Goal: Task Accomplishment & Management: Use online tool/utility

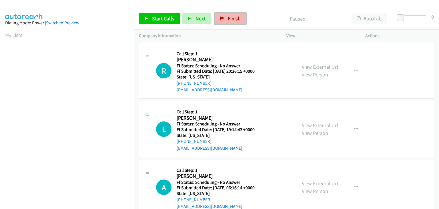
click at [230, 17] on span "Finish" at bounding box center [234, 18] width 13 height 7
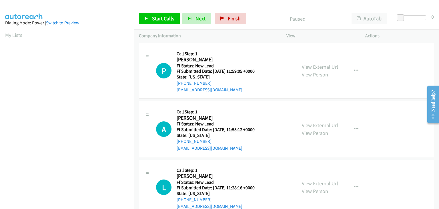
click at [305, 65] on link "View External Url" at bounding box center [320, 66] width 36 height 7
drag, startPoint x: 162, startPoint y: 17, endPoint x: 277, endPoint y: 69, distance: 126.4
click at [162, 17] on span "Start Calls" at bounding box center [163, 18] width 22 height 7
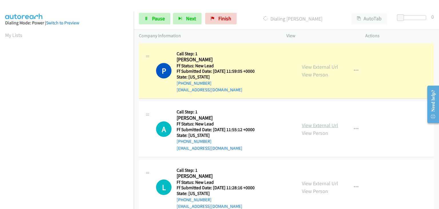
click at [320, 126] on link "View External Url" at bounding box center [320, 125] width 36 height 7
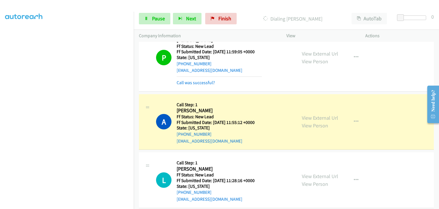
scroll to position [57, 0]
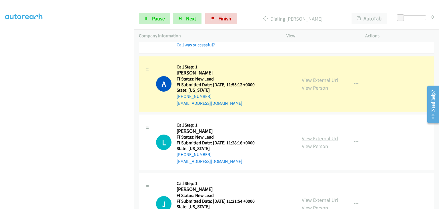
click at [309, 139] on link "View External Url" at bounding box center [320, 138] width 36 height 7
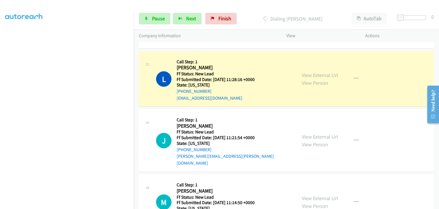
scroll to position [143, 0]
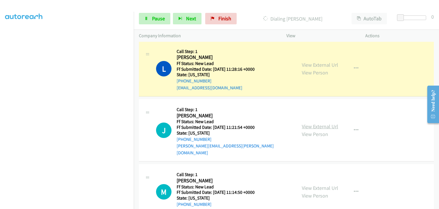
click at [309, 123] on link "View External Url" at bounding box center [320, 126] width 36 height 7
click at [165, 19] on link "Pause" at bounding box center [154, 18] width 31 height 11
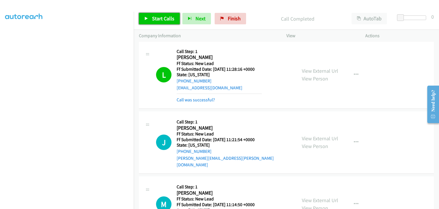
click at [155, 18] on span "Start Calls" at bounding box center [163, 18] width 22 height 7
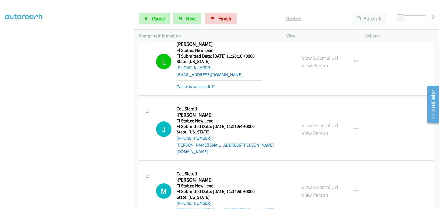
scroll to position [172, 0]
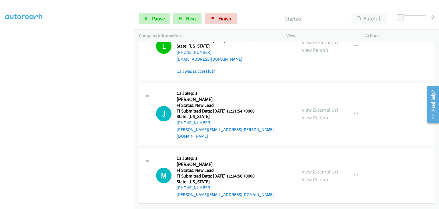
click at [206, 72] on link "Call was successful?" at bounding box center [196, 70] width 38 height 5
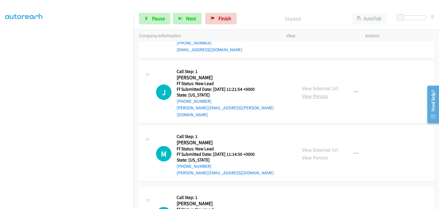
scroll to position [194, 0]
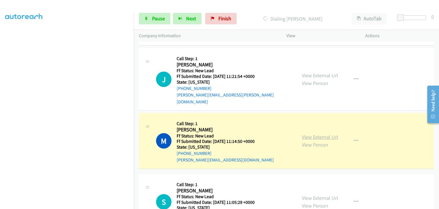
click at [321, 133] on link "View External Url" at bounding box center [320, 136] width 36 height 7
drag, startPoint x: 151, startPoint y: 15, endPoint x: 161, endPoint y: 18, distance: 10.6
click at [151, 15] on link "Pause" at bounding box center [154, 18] width 31 height 11
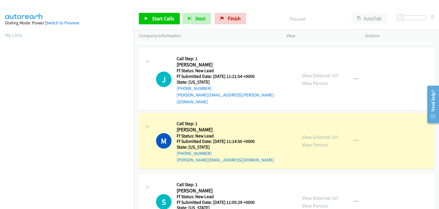
scroll to position [112, 0]
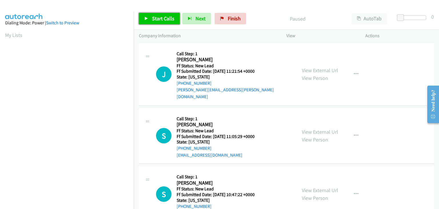
drag, startPoint x: 170, startPoint y: 19, endPoint x: 177, endPoint y: 21, distance: 7.1
click at [170, 19] on span "Start Calls" at bounding box center [163, 18] width 22 height 7
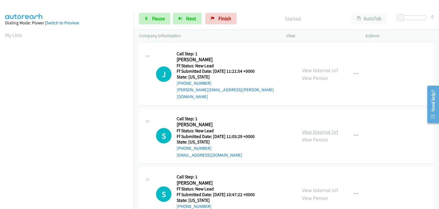
click at [306, 128] on link "View External Url" at bounding box center [320, 131] width 36 height 7
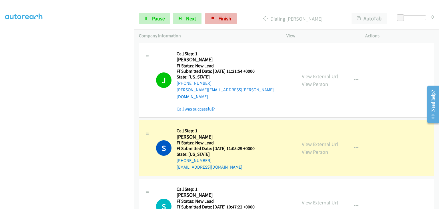
scroll to position [112, 0]
click at [160, 15] on link "Pause" at bounding box center [154, 18] width 31 height 11
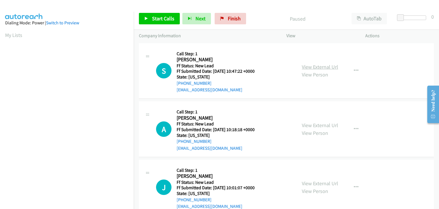
click at [324, 71] on div "View External Url View Person" at bounding box center [320, 70] width 36 height 15
drag, startPoint x: 324, startPoint y: 67, endPoint x: 262, endPoint y: 67, distance: 61.7
click at [317, 68] on link "View External Url" at bounding box center [320, 66] width 36 height 7
click at [158, 16] on span "Start Calls" at bounding box center [163, 18] width 22 height 7
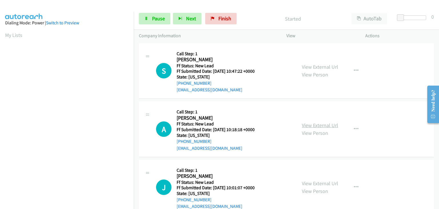
click at [305, 125] on link "View External Url" at bounding box center [320, 125] width 36 height 7
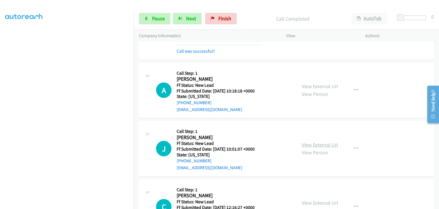
scroll to position [57, 0]
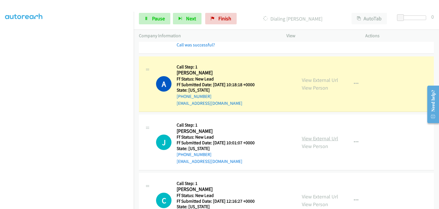
click at [305, 139] on link "View External Url" at bounding box center [320, 138] width 36 height 7
drag, startPoint x: 155, startPoint y: 18, endPoint x: 174, endPoint y: 19, distance: 19.2
click at [155, 18] on span "Pause" at bounding box center [158, 18] width 13 height 7
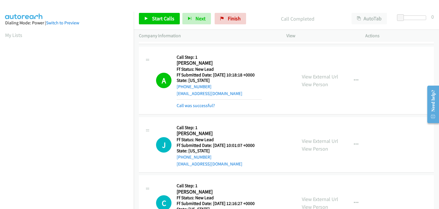
scroll to position [112, 0]
click at [211, 102] on div "Call was successful?" at bounding box center [219, 105] width 85 height 7
click at [210, 103] on link "Call was successful?" at bounding box center [196, 105] width 38 height 5
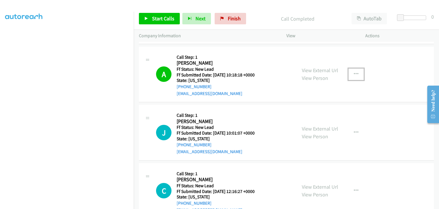
click at [354, 76] on button "button" at bounding box center [355, 73] width 15 height 11
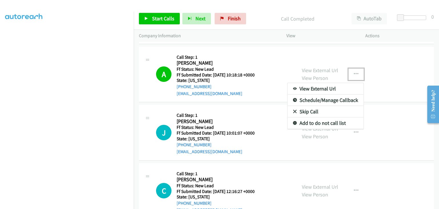
click at [322, 123] on link "Add to do not call list" at bounding box center [326, 122] width 76 height 11
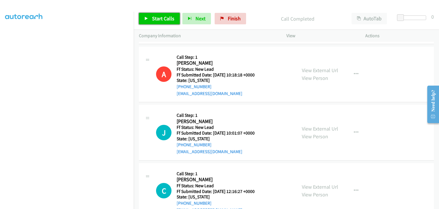
click at [173, 19] on span "Start Calls" at bounding box center [163, 18] width 22 height 7
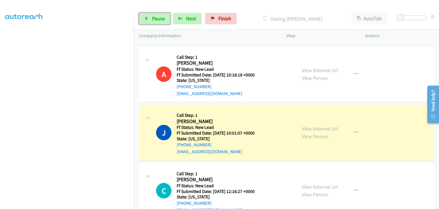
click at [164, 18] on span "Pause" at bounding box center [158, 18] width 13 height 7
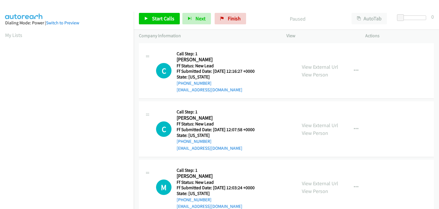
click at [326, 62] on div "View External Url View Person View External Url Email Schedule/Manage Callback …" at bounding box center [339, 70] width 84 height 45
click at [325, 67] on link "View External Url" at bounding box center [320, 66] width 36 height 7
click at [158, 14] on link "Start Calls" at bounding box center [159, 18] width 41 height 11
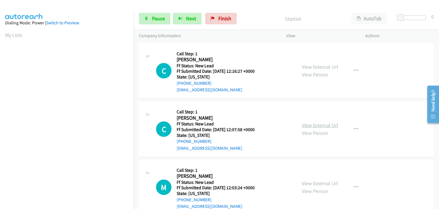
click at [314, 123] on link "View External Url" at bounding box center [320, 125] width 36 height 7
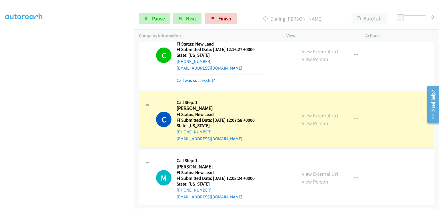
scroll to position [57, 0]
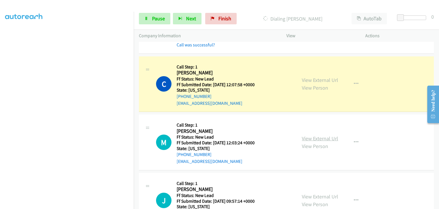
click at [309, 138] on link "View External Url" at bounding box center [320, 138] width 36 height 7
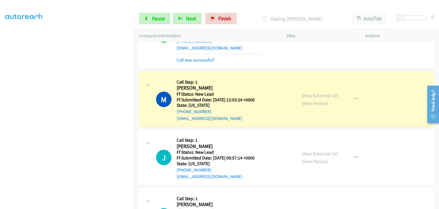
scroll to position [114, 0]
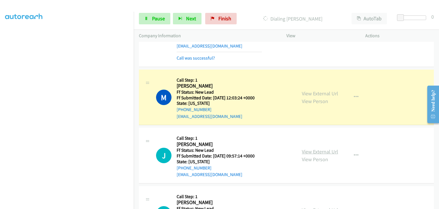
click at [308, 150] on link "View External Url" at bounding box center [320, 151] width 36 height 7
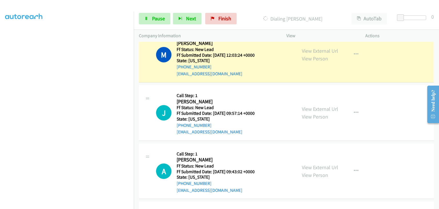
scroll to position [172, 0]
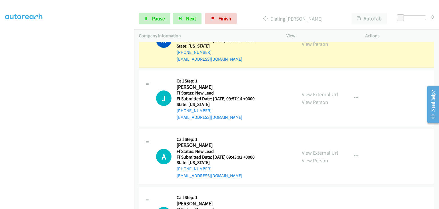
click at [318, 151] on link "View External Url" at bounding box center [320, 152] width 36 height 7
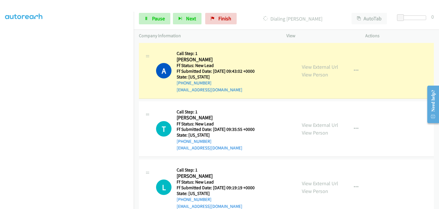
scroll to position [282, 0]
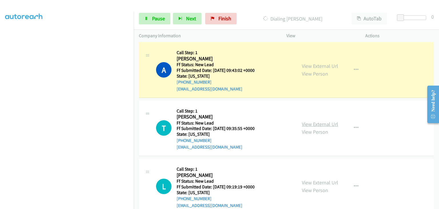
click at [312, 124] on link "View External Url" at bounding box center [320, 124] width 36 height 7
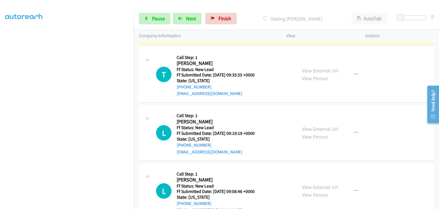
scroll to position [340, 0]
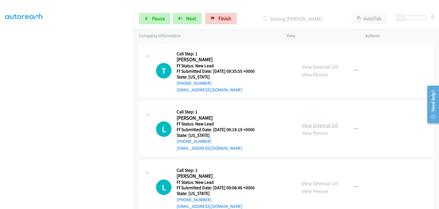
click at [326, 125] on link "View External Url" at bounding box center [320, 125] width 36 height 7
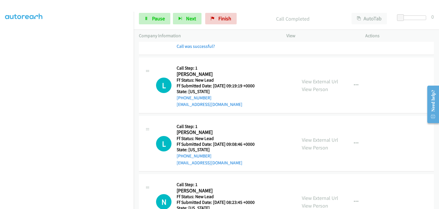
scroll to position [409, 0]
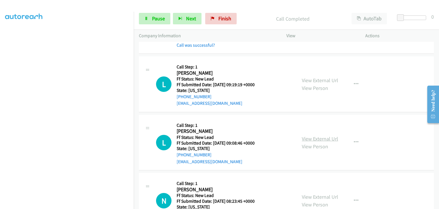
click at [304, 135] on link "View External Url" at bounding box center [320, 138] width 36 height 7
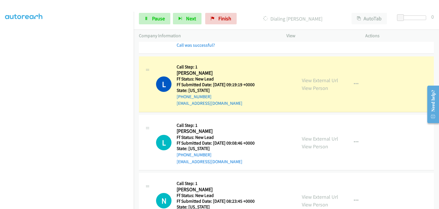
scroll to position [112, 0]
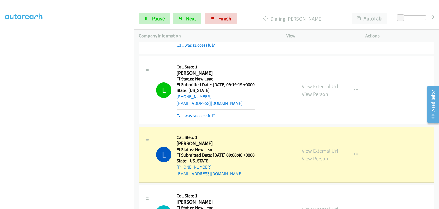
click at [313, 150] on link "View External Url" at bounding box center [320, 150] width 36 height 7
click at [144, 16] on link "Pause" at bounding box center [154, 18] width 31 height 11
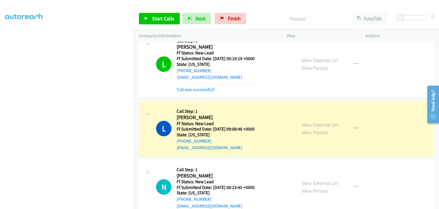
scroll to position [466, 0]
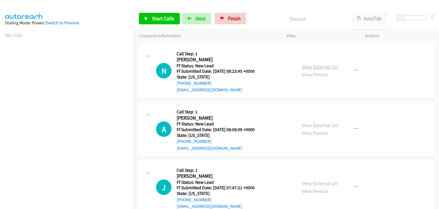
click at [304, 68] on link "View External Url" at bounding box center [320, 66] width 36 height 7
click at [164, 14] on link "Start Calls" at bounding box center [159, 18] width 41 height 11
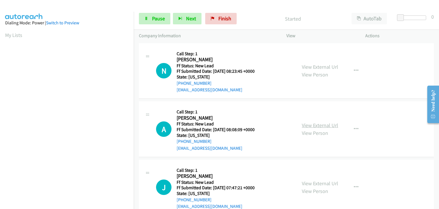
click at [326, 127] on link "View External Url" at bounding box center [320, 125] width 36 height 7
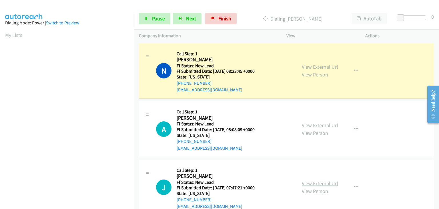
click at [323, 182] on link "View External Url" at bounding box center [320, 183] width 36 height 7
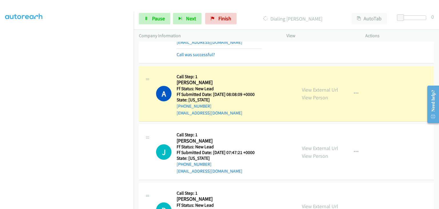
scroll to position [57, 0]
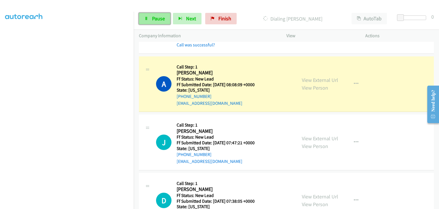
click at [159, 22] on link "Pause" at bounding box center [154, 18] width 31 height 11
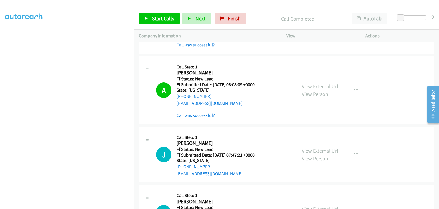
drag, startPoint x: 206, startPoint y: 115, endPoint x: 239, endPoint y: 115, distance: 32.9
click at [206, 115] on link "Call was successful?" at bounding box center [196, 114] width 38 height 5
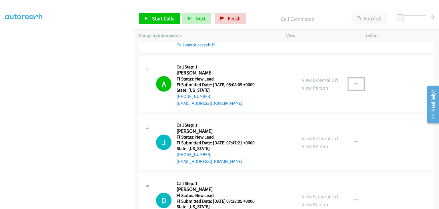
click at [357, 85] on button "button" at bounding box center [355, 83] width 15 height 11
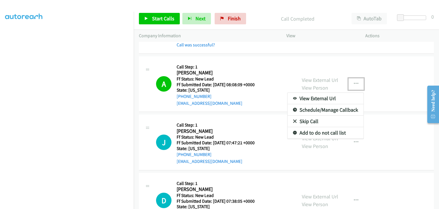
click at [316, 133] on link "Add to do not call list" at bounding box center [326, 132] width 76 height 11
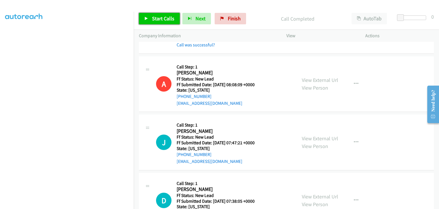
click at [168, 21] on span "Start Calls" at bounding box center [163, 18] width 22 height 7
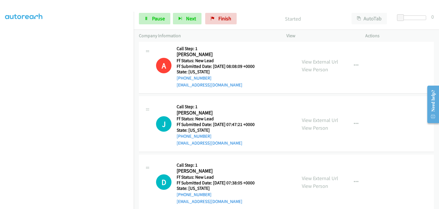
scroll to position [86, 0]
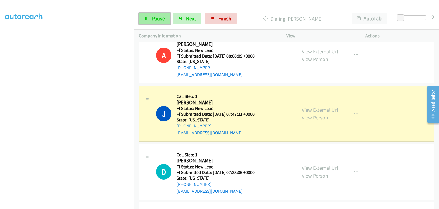
click at [151, 21] on link "Pause" at bounding box center [154, 18] width 31 height 11
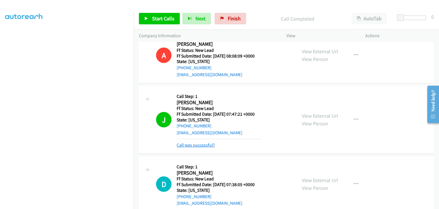
click at [206, 145] on link "Call was successful?" at bounding box center [196, 144] width 38 height 5
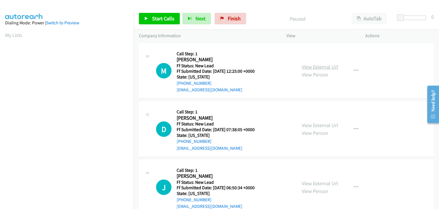
click at [324, 67] on link "View External Url" at bounding box center [320, 66] width 36 height 7
click at [156, 17] on span "Start Calls" at bounding box center [163, 18] width 22 height 7
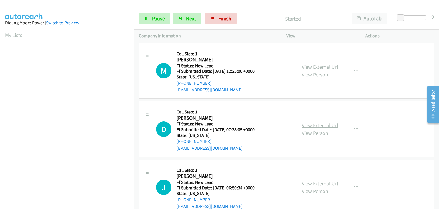
click at [329, 123] on link "View External Url" at bounding box center [320, 125] width 36 height 7
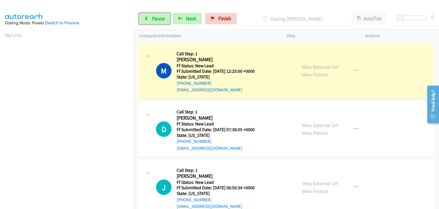
drag, startPoint x: 156, startPoint y: 20, endPoint x: 203, endPoint y: 21, distance: 47.5
click at [156, 20] on span "Pause" at bounding box center [158, 18] width 13 height 7
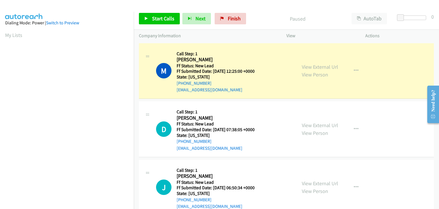
scroll to position [112, 0]
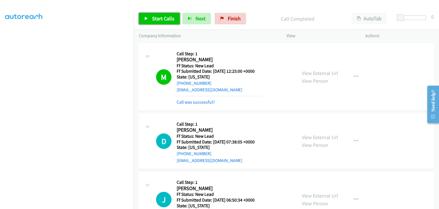
drag, startPoint x: 152, startPoint y: 15, endPoint x: 161, endPoint y: 20, distance: 10.0
click at [152, 15] on span "Start Calls" at bounding box center [163, 18] width 22 height 7
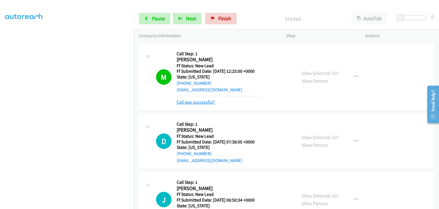
click at [202, 103] on link "Call was successful?" at bounding box center [196, 101] width 38 height 5
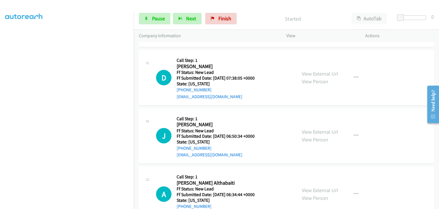
scroll to position [57, 0]
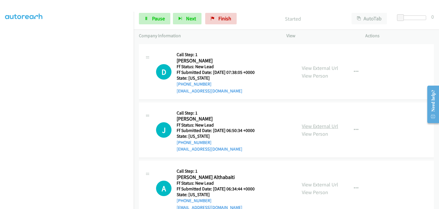
click at [319, 124] on link "View External Url" at bounding box center [320, 126] width 36 height 7
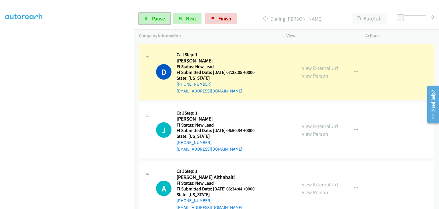
drag, startPoint x: 158, startPoint y: 20, endPoint x: 202, endPoint y: 19, distance: 44.6
click at [158, 20] on span "Pause" at bounding box center [158, 18] width 13 height 7
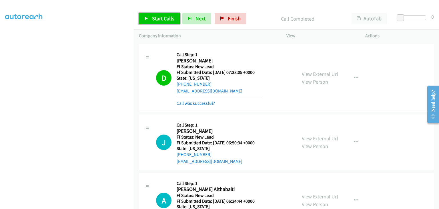
click at [167, 17] on span "Start Calls" at bounding box center [163, 18] width 22 height 7
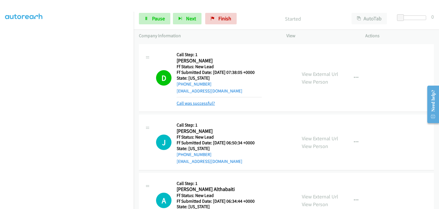
click at [206, 102] on link "Call was successful?" at bounding box center [196, 102] width 38 height 5
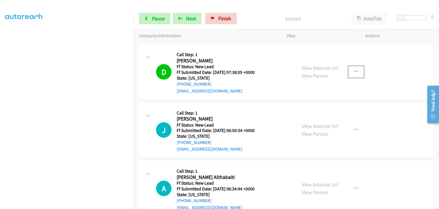
click at [354, 72] on icon "button" at bounding box center [356, 71] width 5 height 5
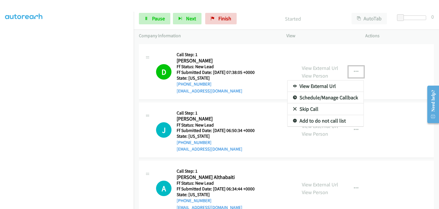
drag, startPoint x: 324, startPoint y: 119, endPoint x: 336, endPoint y: 120, distance: 12.3
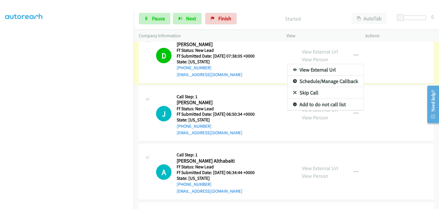
scroll to position [86, 0]
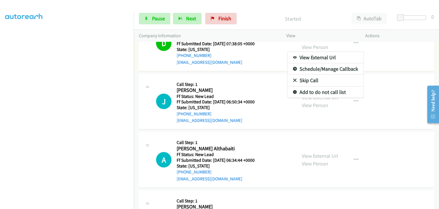
click at [320, 95] on link "Add to do not call list" at bounding box center [326, 91] width 76 height 11
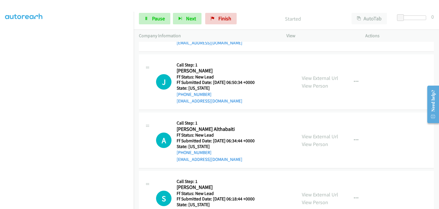
scroll to position [114, 0]
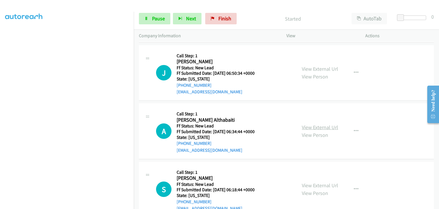
click at [321, 126] on link "View External Url" at bounding box center [320, 127] width 36 height 7
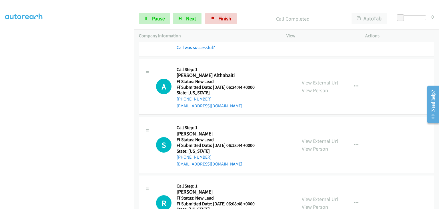
scroll to position [172, 0]
click at [306, 139] on link "View External Url" at bounding box center [320, 140] width 36 height 7
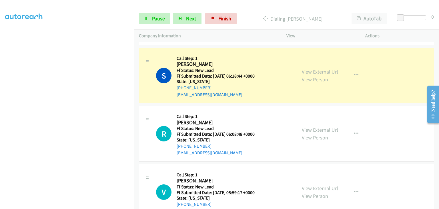
scroll to position [242, 0]
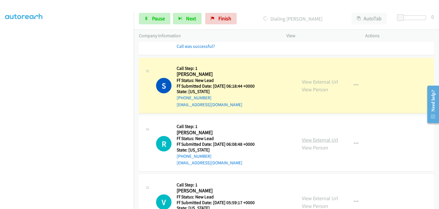
click at [316, 137] on link "View External Url" at bounding box center [320, 139] width 36 height 7
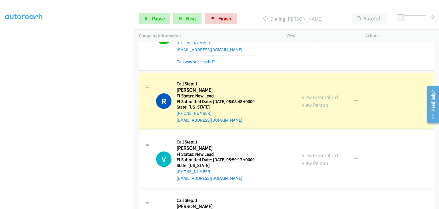
scroll to position [328, 0]
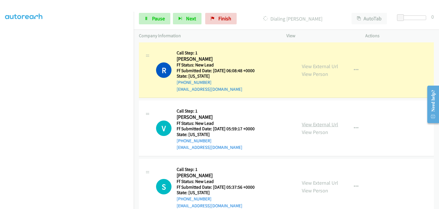
click at [304, 122] on link "View External Url" at bounding box center [320, 124] width 36 height 7
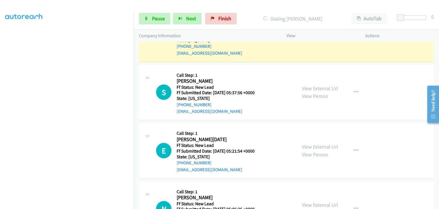
scroll to position [384, 0]
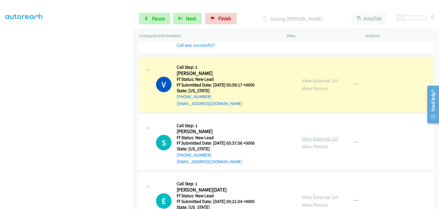
click at [307, 137] on link "View External Url" at bounding box center [320, 138] width 36 height 7
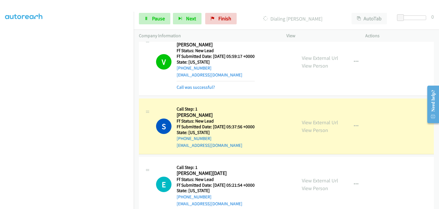
scroll to position [441, 0]
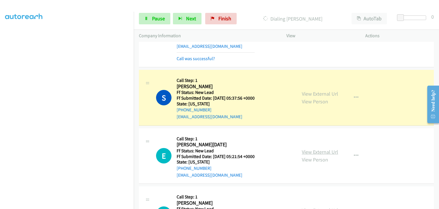
click at [317, 150] on link "View External Url" at bounding box center [320, 151] width 36 height 7
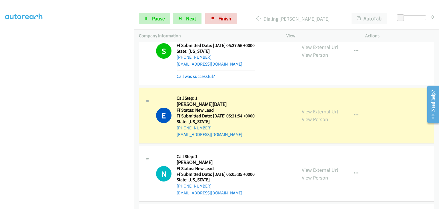
scroll to position [112, 0]
click at [162, 21] on span "Pause" at bounding box center [158, 18] width 13 height 7
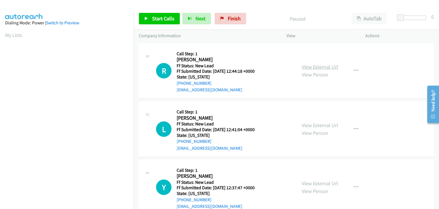
click at [330, 67] on link "View External Url" at bounding box center [320, 66] width 36 height 7
click at [158, 16] on span "Start Calls" at bounding box center [163, 18] width 22 height 7
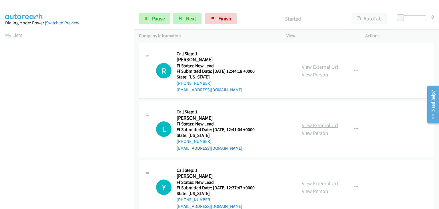
click at [326, 123] on link "View External Url" at bounding box center [320, 125] width 36 height 7
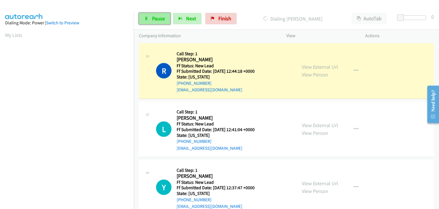
click at [163, 19] on span "Pause" at bounding box center [158, 18] width 13 height 7
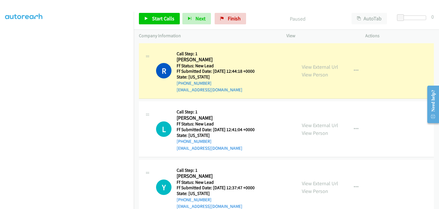
scroll to position [112, 0]
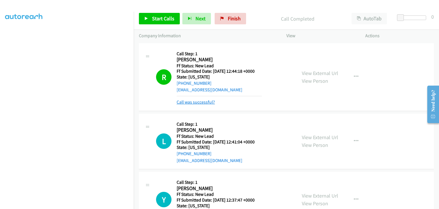
click at [204, 101] on link "Call was successful?" at bounding box center [196, 101] width 38 height 5
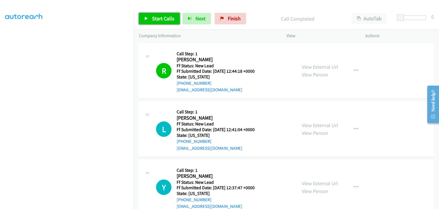
click at [166, 18] on span "Start Calls" at bounding box center [163, 18] width 22 height 7
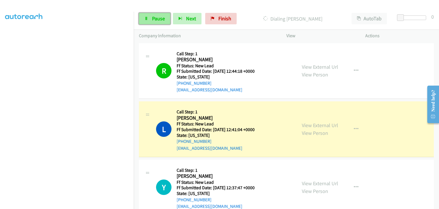
click at [160, 16] on span "Pause" at bounding box center [158, 18] width 13 height 7
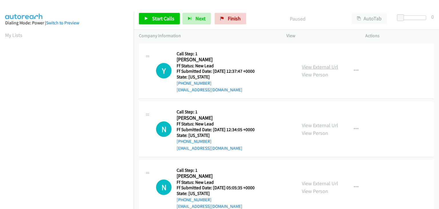
click at [307, 68] on link "View External Url" at bounding box center [320, 66] width 36 height 7
click at [167, 14] on link "Start Calls" at bounding box center [159, 18] width 41 height 11
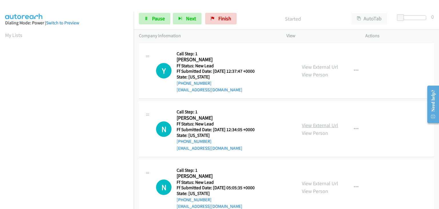
click at [308, 125] on link "View External Url" at bounding box center [320, 125] width 36 height 7
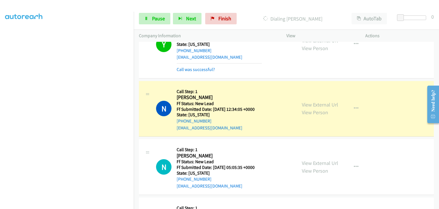
scroll to position [57, 0]
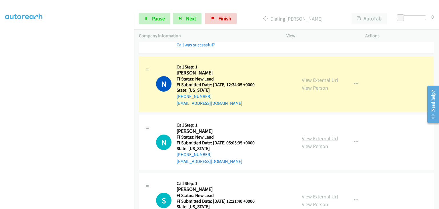
click at [331, 136] on link "View External Url" at bounding box center [320, 138] width 36 height 7
click at [164, 21] on span "Pause" at bounding box center [158, 18] width 13 height 7
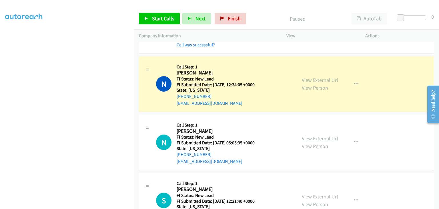
scroll to position [83, 0]
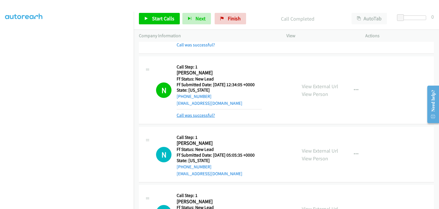
click at [184, 114] on link "Call was successful?" at bounding box center [196, 114] width 38 height 5
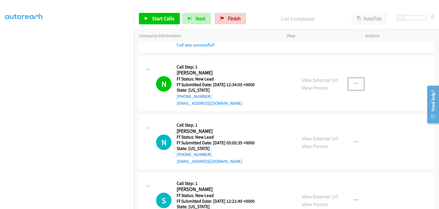
click at [352, 87] on button "button" at bounding box center [355, 83] width 15 height 11
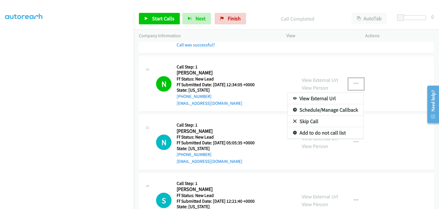
click at [332, 131] on link "Add to do not call list" at bounding box center [326, 132] width 76 height 11
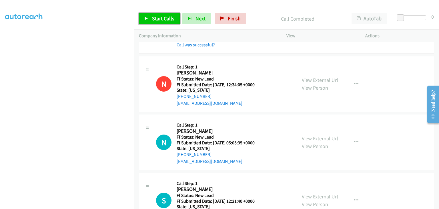
drag, startPoint x: 169, startPoint y: 21, endPoint x: 230, endPoint y: 22, distance: 61.2
click at [169, 21] on span "Start Calls" at bounding box center [163, 18] width 22 height 7
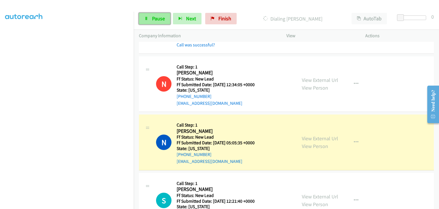
click at [159, 18] on span "Pause" at bounding box center [158, 18] width 13 height 7
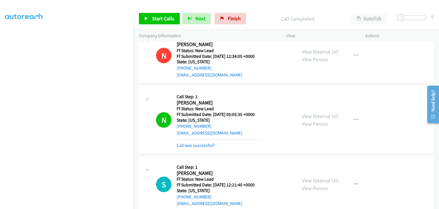
scroll to position [86, 0]
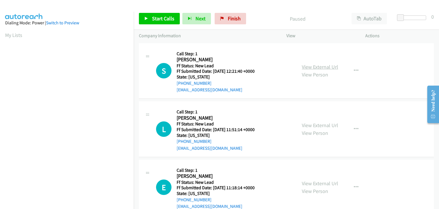
click at [315, 66] on link "View External Url" at bounding box center [320, 66] width 36 height 7
drag, startPoint x: 172, startPoint y: 22, endPoint x: 219, endPoint y: 34, distance: 48.1
click at [172, 22] on link "Start Calls" at bounding box center [159, 18] width 41 height 11
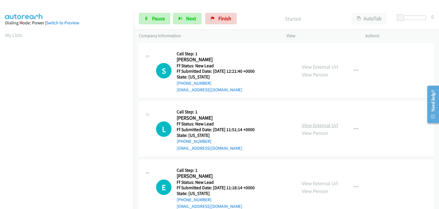
click at [318, 123] on link "View External Url" at bounding box center [320, 125] width 36 height 7
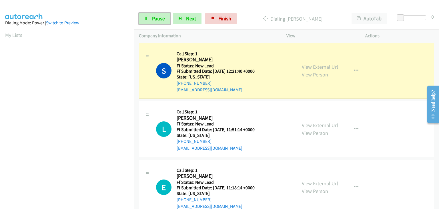
drag, startPoint x: 156, startPoint y: 17, endPoint x: 287, endPoint y: 20, distance: 131.0
click at [156, 17] on span "Pause" at bounding box center [158, 18] width 13 height 7
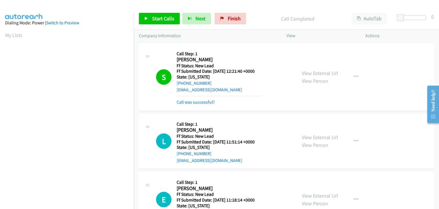
scroll to position [112, 0]
click at [200, 103] on link "Call was successful?" at bounding box center [196, 101] width 38 height 5
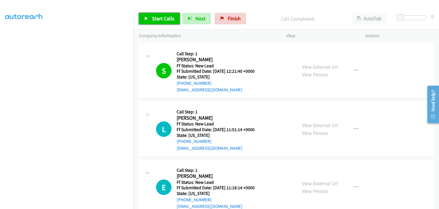
click at [158, 22] on link "Start Calls" at bounding box center [159, 18] width 41 height 11
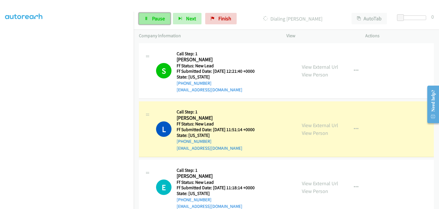
click at [153, 20] on span "Pause" at bounding box center [158, 18] width 13 height 7
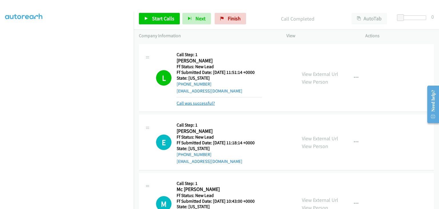
drag, startPoint x: 196, startPoint y: 101, endPoint x: 200, endPoint y: 101, distance: 4.0
click at [196, 101] on link "Call was successful?" at bounding box center [196, 102] width 38 height 5
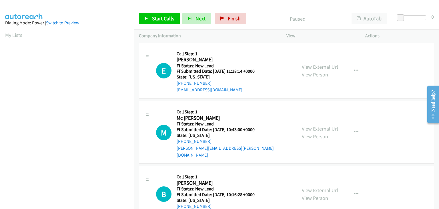
click at [317, 69] on link "View External Url" at bounding box center [320, 66] width 36 height 7
drag, startPoint x: 166, startPoint y: 16, endPoint x: 190, endPoint y: 14, distance: 23.6
click at [166, 16] on span "Start Calls" at bounding box center [163, 18] width 22 height 7
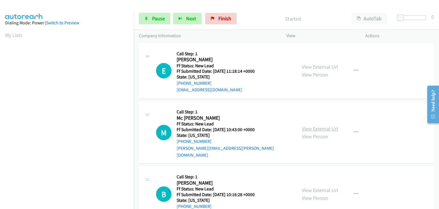
click at [312, 126] on link "View External Url" at bounding box center [320, 128] width 36 height 7
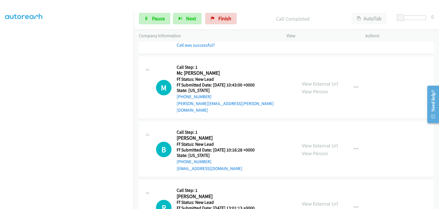
scroll to position [57, 0]
click at [313, 142] on link "View External Url" at bounding box center [320, 145] width 36 height 7
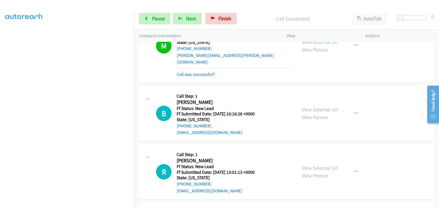
scroll to position [114, 0]
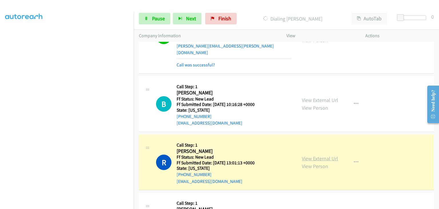
click at [311, 155] on link "View External Url" at bounding box center [320, 158] width 36 height 7
click at [155, 22] on link "Pause" at bounding box center [154, 18] width 31 height 11
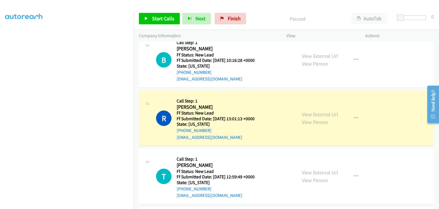
scroll to position [172, 0]
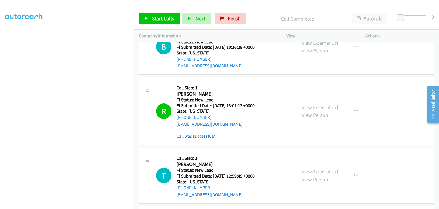
click at [201, 133] on link "Call was successful?" at bounding box center [196, 135] width 38 height 5
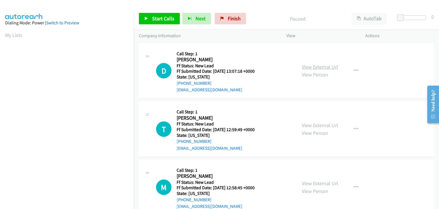
click at [311, 64] on link "View External Url" at bounding box center [320, 66] width 36 height 7
click at [161, 16] on span "Start Calls" at bounding box center [163, 18] width 22 height 7
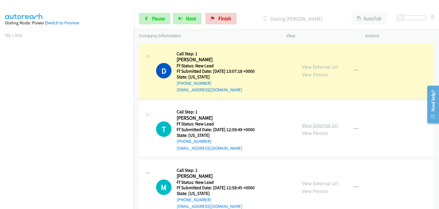
click at [319, 122] on link "View External Url" at bounding box center [320, 125] width 36 height 7
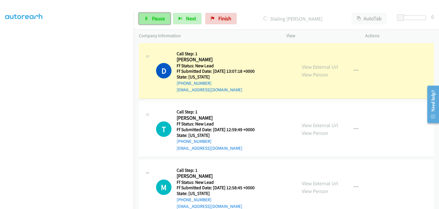
drag, startPoint x: 163, startPoint y: 20, endPoint x: 202, endPoint y: 19, distance: 39.5
click at [163, 20] on span "Pause" at bounding box center [158, 18] width 13 height 7
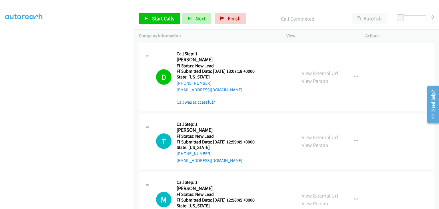
click at [202, 101] on link "Call was successful?" at bounding box center [196, 101] width 38 height 5
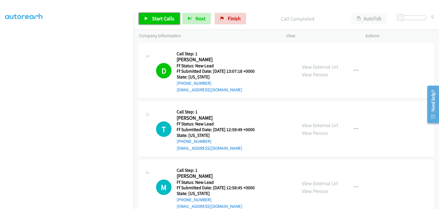
click at [170, 19] on span "Start Calls" at bounding box center [163, 18] width 22 height 7
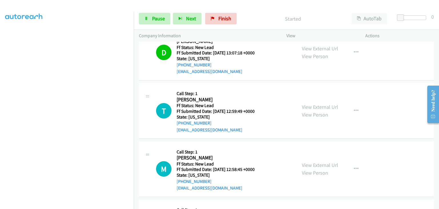
scroll to position [29, 0]
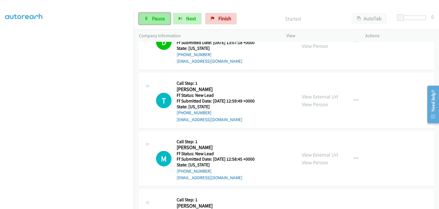
click at [162, 19] on span "Pause" at bounding box center [158, 18] width 13 height 7
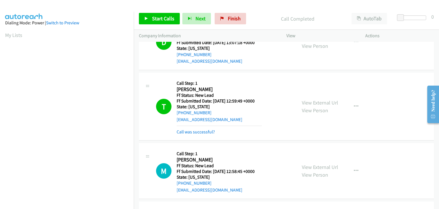
scroll to position [112, 0]
drag, startPoint x: 232, startPoint y: 20, endPoint x: 237, endPoint y: 31, distance: 11.9
click at [232, 20] on span "Finish" at bounding box center [234, 18] width 13 height 7
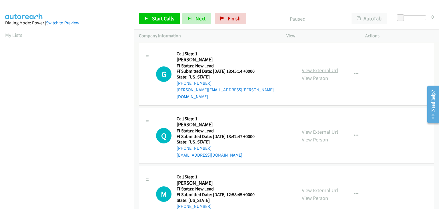
click at [317, 67] on link "View External Url" at bounding box center [320, 70] width 36 height 7
click at [166, 14] on link "Start Calls" at bounding box center [159, 18] width 41 height 11
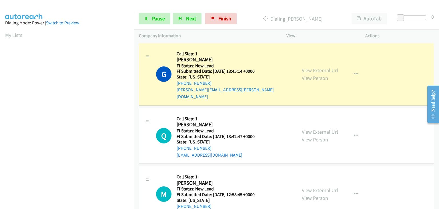
click at [316, 128] on div "View External Url View Person" at bounding box center [320, 135] width 36 height 15
click at [316, 128] on link "View External Url" at bounding box center [320, 131] width 36 height 7
drag, startPoint x: 158, startPoint y: 17, endPoint x: 292, endPoint y: 22, distance: 133.6
click at [158, 17] on span "Pause" at bounding box center [158, 18] width 13 height 7
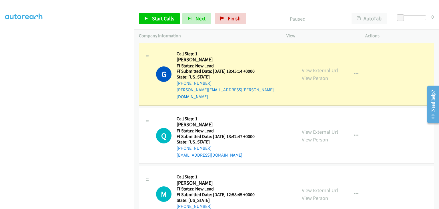
scroll to position [112, 0]
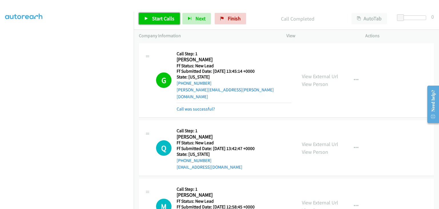
drag, startPoint x: 156, startPoint y: 23, endPoint x: 167, endPoint y: 23, distance: 10.9
click at [156, 23] on link "Start Calls" at bounding box center [159, 18] width 41 height 11
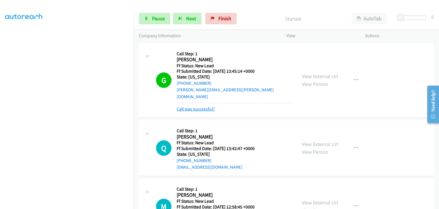
click at [206, 106] on link "Call was successful?" at bounding box center [196, 108] width 38 height 5
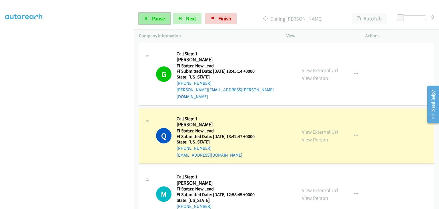
click at [162, 22] on link "Pause" at bounding box center [154, 18] width 31 height 11
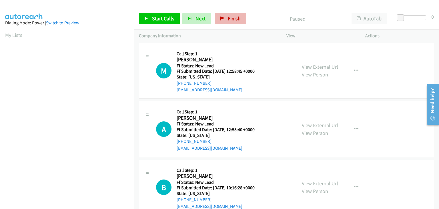
click at [221, 13] on div "Start Calls Pause Next Finish Paused AutoTab AutoTab 0" at bounding box center [286, 19] width 305 height 22
click at [233, 18] on span "Finish" at bounding box center [234, 18] width 13 height 7
click at [320, 66] on link "View External Url" at bounding box center [320, 66] width 36 height 7
click at [164, 19] on span "Start Calls" at bounding box center [163, 18] width 22 height 7
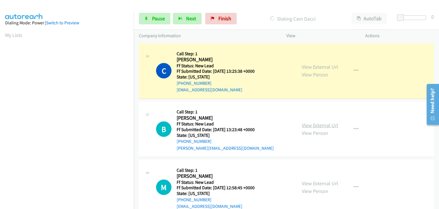
click at [320, 127] on link "View External Url" at bounding box center [320, 125] width 36 height 7
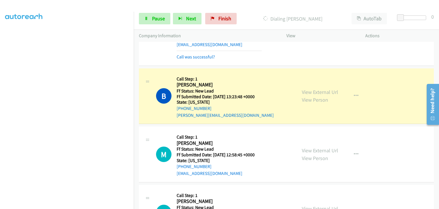
scroll to position [57, 0]
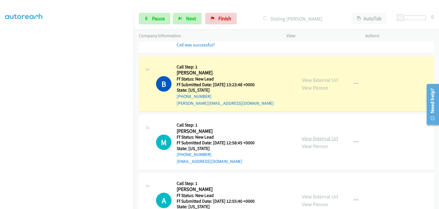
click at [308, 138] on link "View External Url" at bounding box center [320, 138] width 36 height 7
click at [166, 17] on link "Pause" at bounding box center [154, 18] width 31 height 11
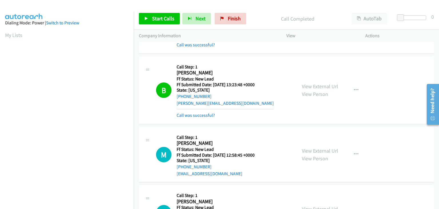
scroll to position [112, 0]
click at [155, 17] on span "Start Calls" at bounding box center [163, 18] width 22 height 7
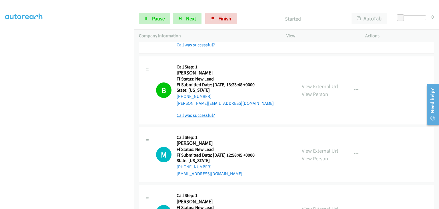
click at [208, 112] on link "Call was successful?" at bounding box center [196, 114] width 38 height 5
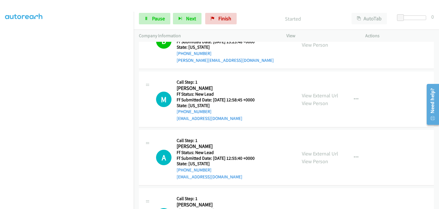
scroll to position [114, 0]
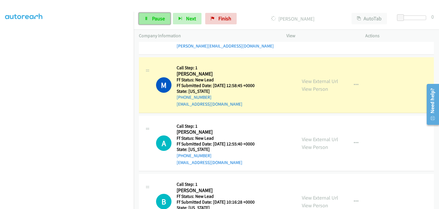
click at [165, 22] on link "Pause" at bounding box center [154, 18] width 31 height 11
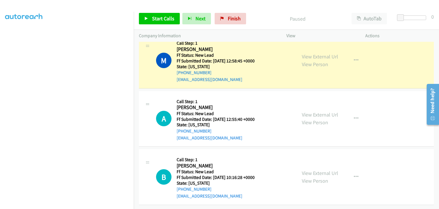
scroll to position [143, 0]
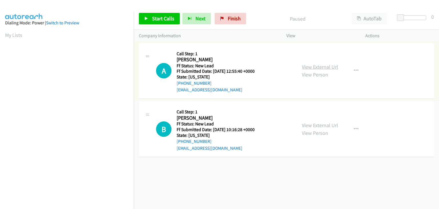
click at [310, 66] on link "View External Url" at bounding box center [320, 66] width 36 height 7
click at [159, 15] on link "Start Calls" at bounding box center [159, 18] width 41 height 11
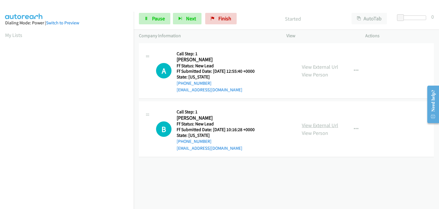
click at [311, 123] on link "View External Url" at bounding box center [320, 125] width 36 height 7
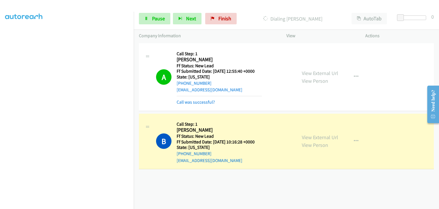
scroll to position [112, 0]
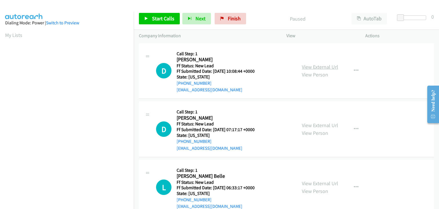
click at [306, 68] on link "View External Url" at bounding box center [320, 66] width 36 height 7
drag, startPoint x: 174, startPoint y: 20, endPoint x: 184, endPoint y: 19, distance: 9.7
click at [174, 20] on link "Start Calls" at bounding box center [159, 18] width 41 height 11
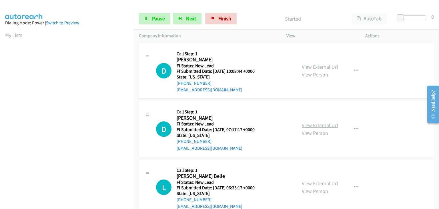
click at [309, 123] on link "View External Url" at bounding box center [320, 125] width 36 height 7
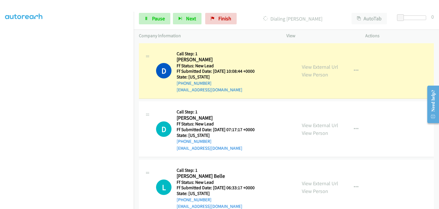
scroll to position [15, 0]
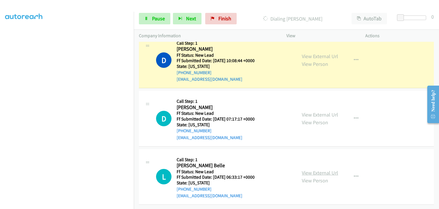
click at [314, 169] on div "View External Url View Person View External Url Email Schedule/Manage Callback …" at bounding box center [339, 176] width 84 height 45
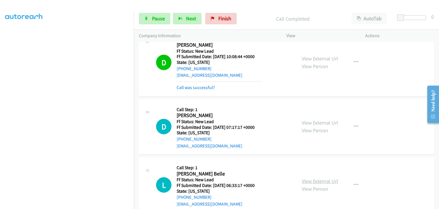
click at [315, 182] on link "View External Url" at bounding box center [320, 181] width 36 height 7
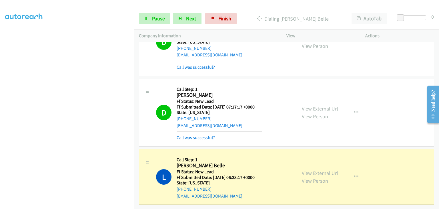
scroll to position [112, 0]
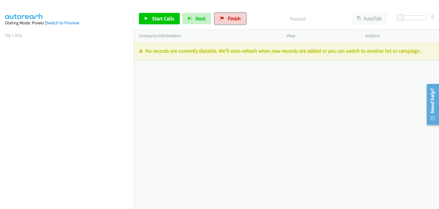
drag, startPoint x: 219, startPoint y: 18, endPoint x: 232, endPoint y: 27, distance: 15.9
click at [220, 18] on icon at bounding box center [222, 19] width 4 height 4
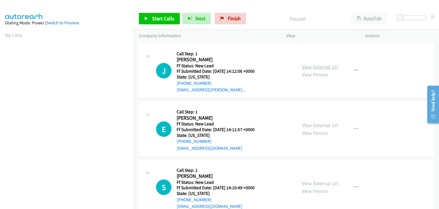
click at [318, 64] on link "View External Url" at bounding box center [320, 66] width 36 height 7
click at [160, 18] on span "Start Calls" at bounding box center [163, 18] width 22 height 7
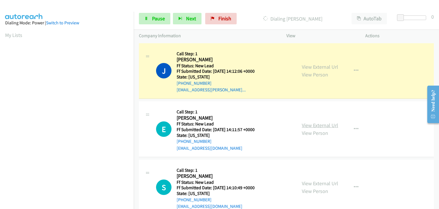
click at [310, 123] on link "View External Url" at bounding box center [320, 125] width 36 height 7
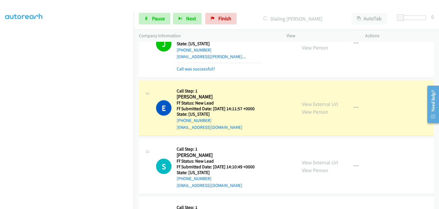
scroll to position [57, 0]
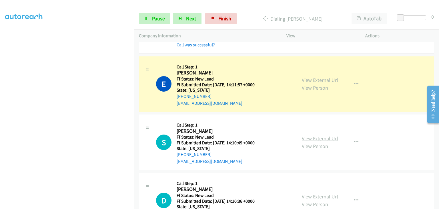
click at [313, 136] on link "View External Url" at bounding box center [320, 138] width 36 height 7
click at [167, 15] on link "Pause" at bounding box center [154, 18] width 31 height 11
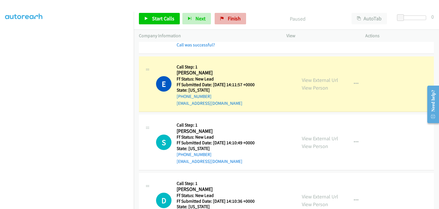
scroll to position [112, 0]
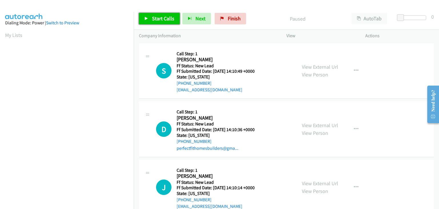
click at [153, 16] on span "Start Calls" at bounding box center [163, 18] width 22 height 7
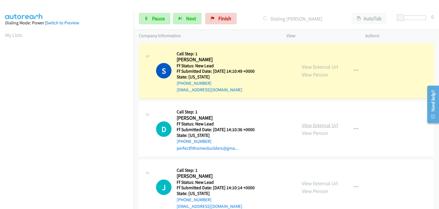
click at [320, 123] on link "View External Url" at bounding box center [320, 125] width 36 height 7
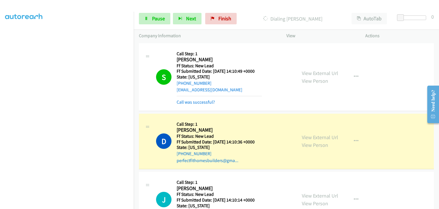
scroll to position [112, 0]
drag, startPoint x: 157, startPoint y: 17, endPoint x: 154, endPoint y: 19, distance: 4.1
click at [157, 17] on span "Pause" at bounding box center [158, 18] width 13 height 7
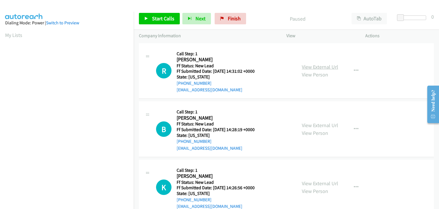
click at [314, 66] on link "View External Url" at bounding box center [320, 66] width 36 height 7
drag, startPoint x: 174, startPoint y: 19, endPoint x: 188, endPoint y: 21, distance: 13.8
click at [174, 19] on link "Start Calls" at bounding box center [159, 18] width 41 height 11
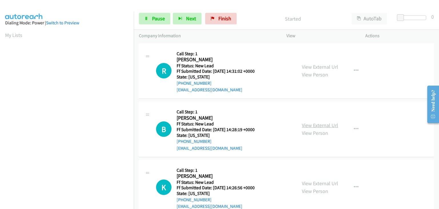
click at [313, 123] on link "View External Url" at bounding box center [320, 125] width 36 height 7
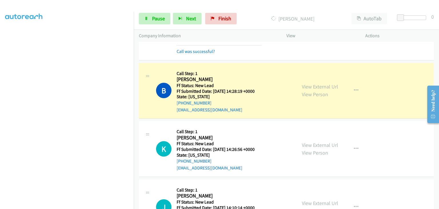
scroll to position [57, 0]
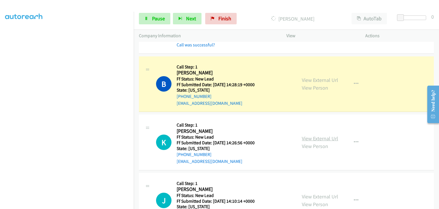
click at [309, 136] on link "View External Url" at bounding box center [320, 138] width 36 height 7
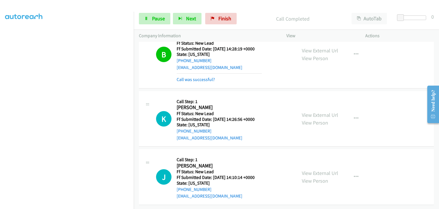
scroll to position [97, 0]
click at [310, 170] on link "View External Url" at bounding box center [320, 173] width 36 height 7
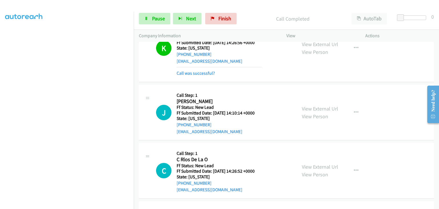
scroll to position [183, 0]
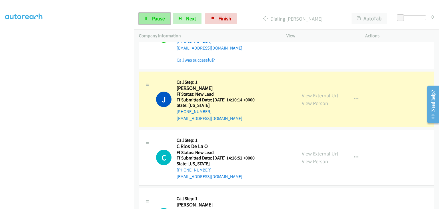
click at [157, 20] on span "Pause" at bounding box center [158, 18] width 13 height 7
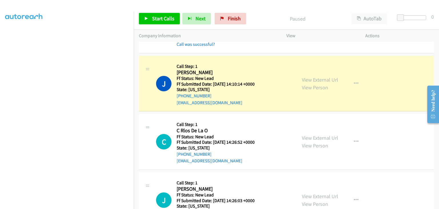
scroll to position [211, 0]
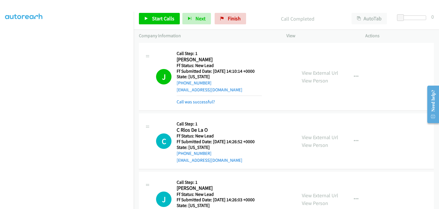
drag, startPoint x: 205, startPoint y: 102, endPoint x: 221, endPoint y: 65, distance: 39.9
click at [200, 102] on link "Call was successful?" at bounding box center [196, 101] width 38 height 5
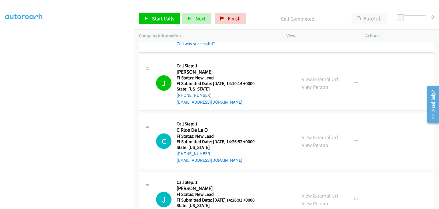
scroll to position [112, 0]
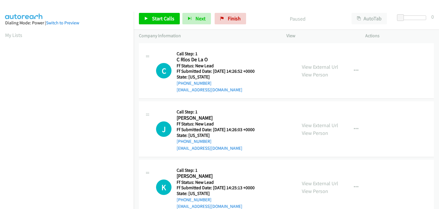
click at [311, 71] on div "View External Url View Person" at bounding box center [320, 70] width 36 height 15
click at [311, 69] on link "View External Url" at bounding box center [320, 66] width 36 height 7
click at [159, 19] on span "Start Calls" at bounding box center [163, 18] width 22 height 7
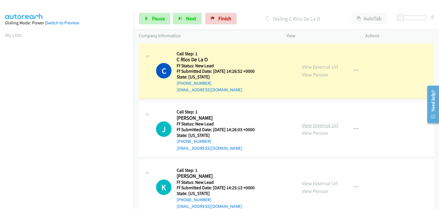
click at [326, 124] on link "View External Url" at bounding box center [320, 125] width 36 height 7
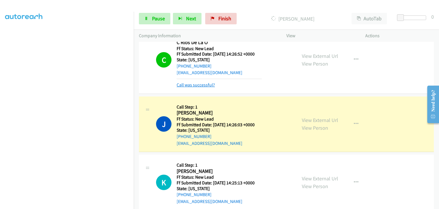
scroll to position [27, 0]
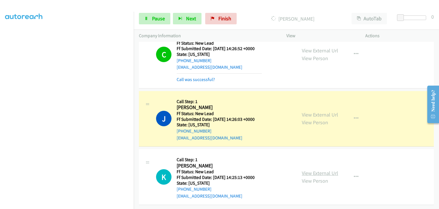
click at [311, 170] on link "View External Url" at bounding box center [320, 173] width 36 height 7
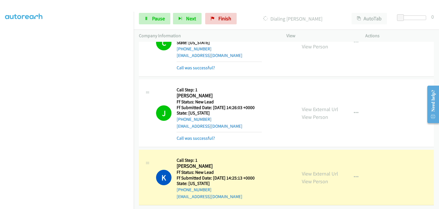
scroll to position [39, 0]
drag, startPoint x: 156, startPoint y: 21, endPoint x: 203, endPoint y: 21, distance: 47.2
click at [156, 21] on span "Pause" at bounding box center [158, 18] width 13 height 7
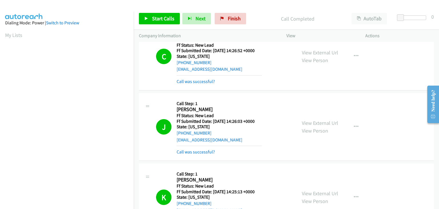
scroll to position [112, 0]
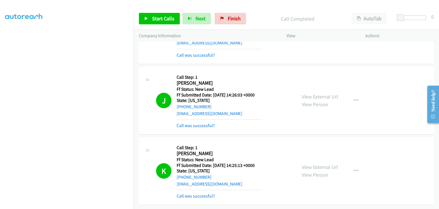
drag, startPoint x: 208, startPoint y: 193, endPoint x: 217, endPoint y: 193, distance: 8.3
click at [208, 193] on link "Call was successful?" at bounding box center [196, 195] width 38 height 5
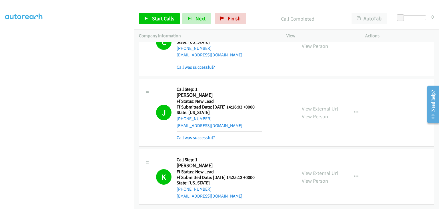
scroll to position [57, 0]
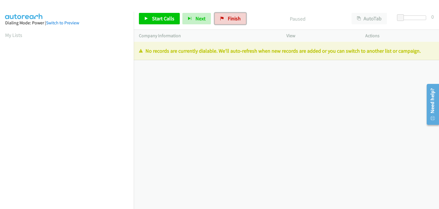
click at [220, 20] on icon at bounding box center [222, 19] width 4 height 4
